Goal: Information Seeking & Learning: Learn about a topic

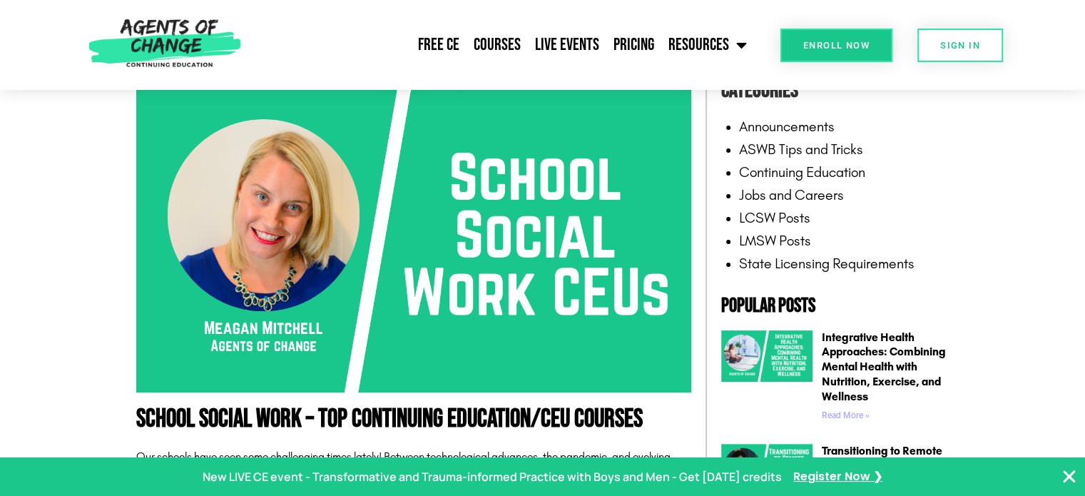
scroll to position [293, 0]
click at [319, 265] on img at bounding box center [413, 237] width 555 height 312
click at [636, 40] on link "Pricing" at bounding box center [633, 45] width 55 height 36
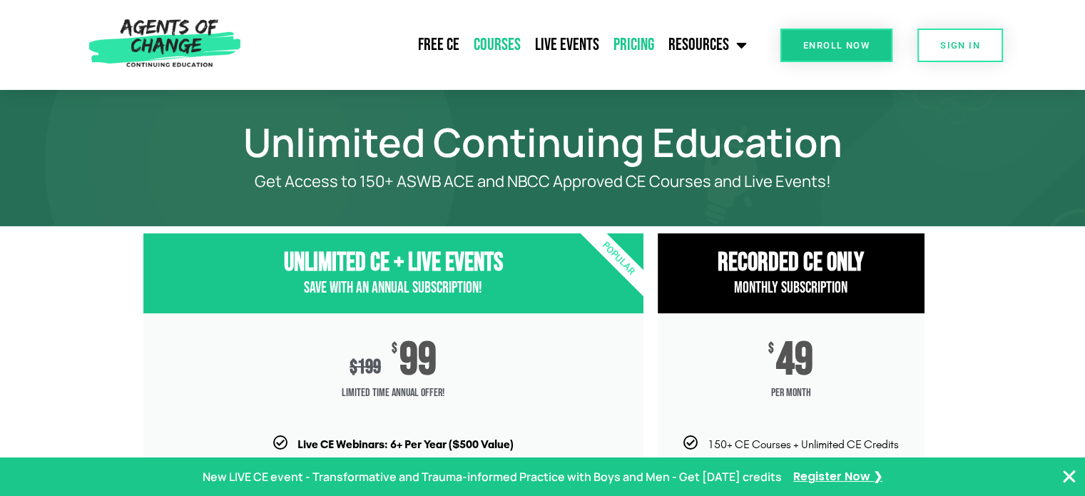
click at [495, 44] on link "Courses" at bounding box center [497, 45] width 61 height 36
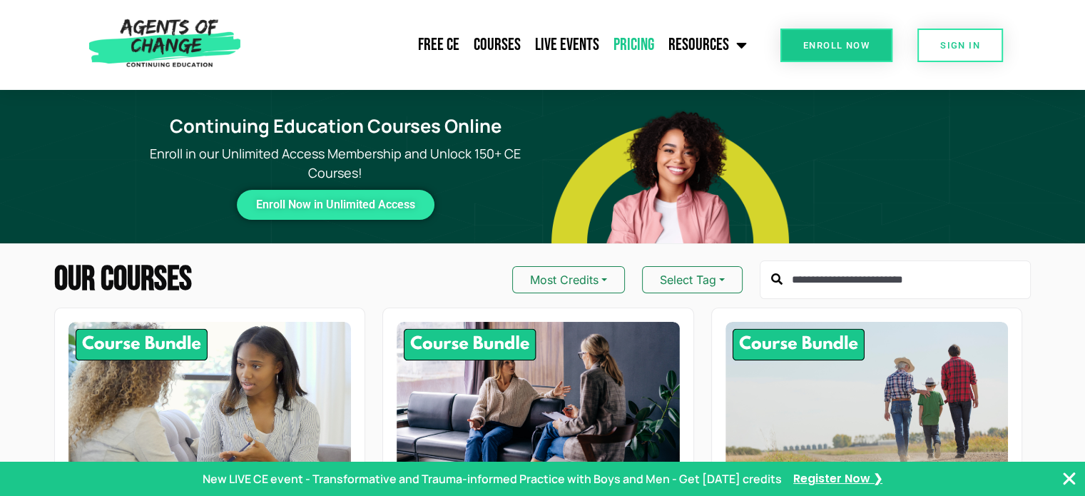
click at [631, 43] on link "Pricing" at bounding box center [633, 45] width 55 height 36
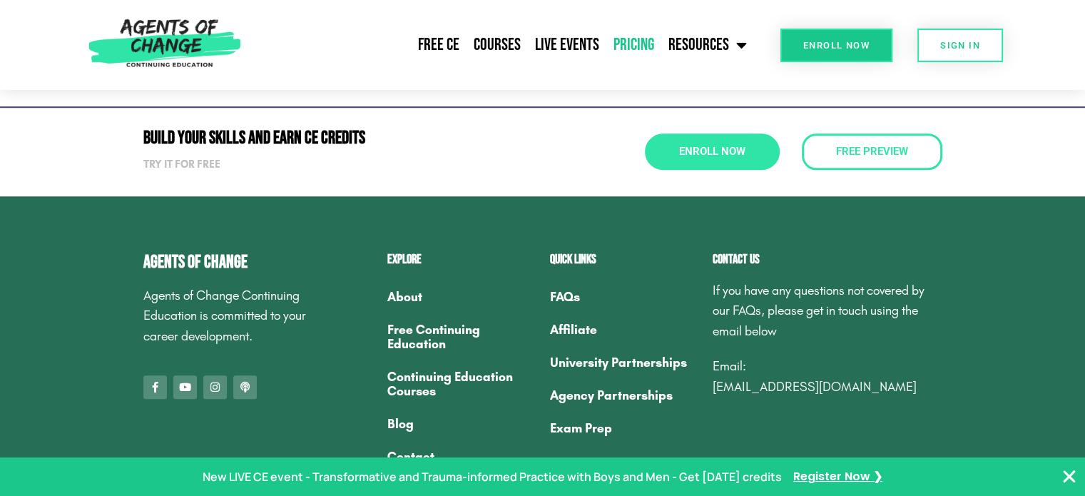
scroll to position [1201, 0]
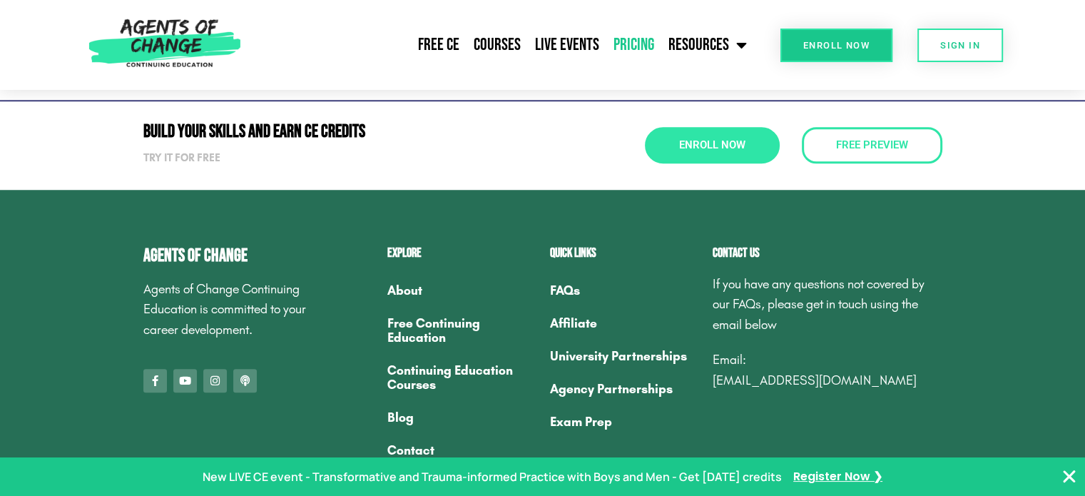
click at [423, 332] on link "Free Continuing Education" at bounding box center [461, 330] width 148 height 47
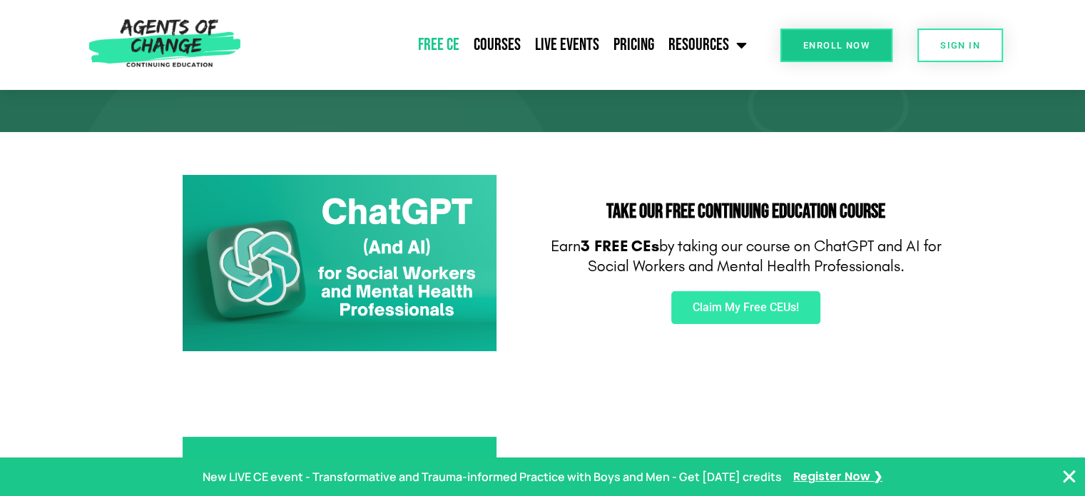
scroll to position [168, 0]
click at [488, 39] on link "Courses" at bounding box center [497, 45] width 61 height 36
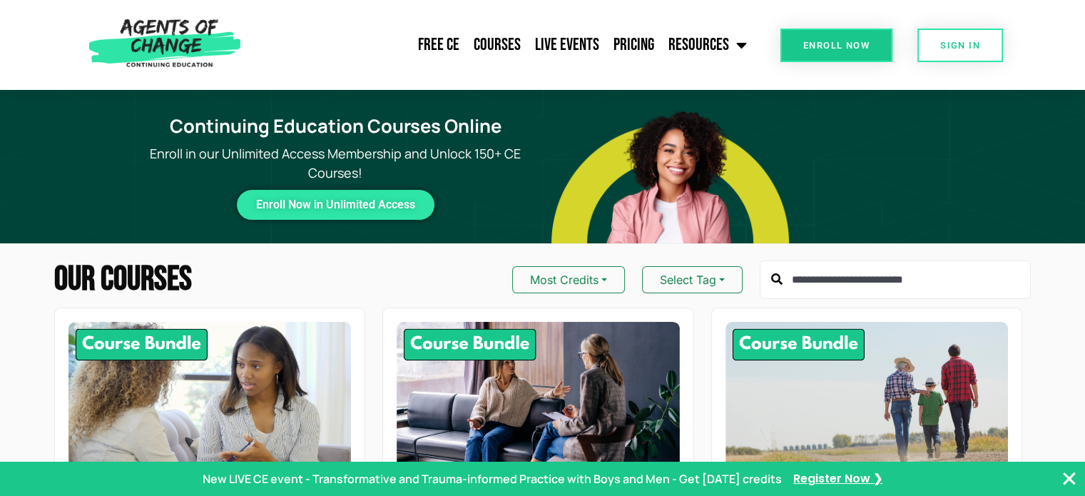
click at [820, 289] on input "text" at bounding box center [895, 279] width 271 height 39
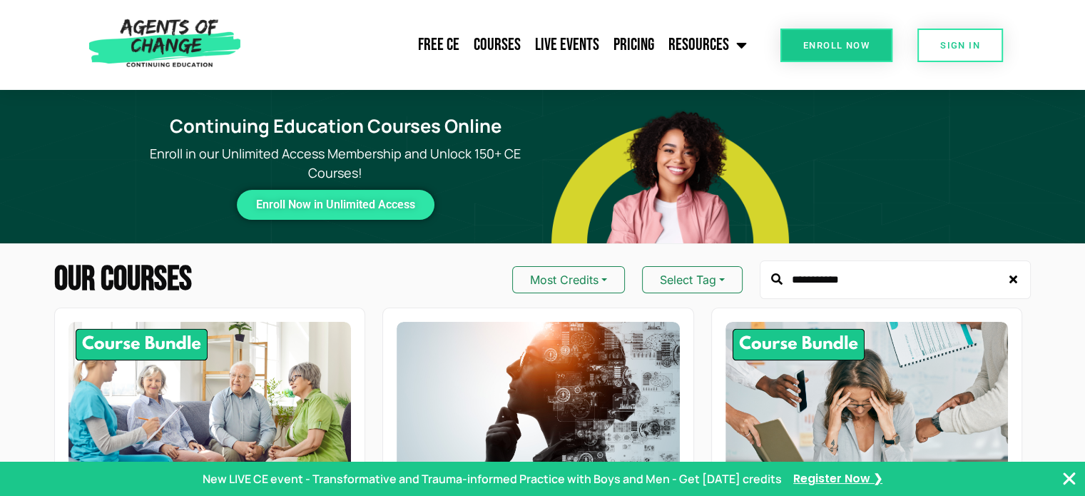
type input "**********"
click at [957, 270] on input "**********" at bounding box center [895, 279] width 271 height 39
